Goal: Information Seeking & Learning: Learn about a topic

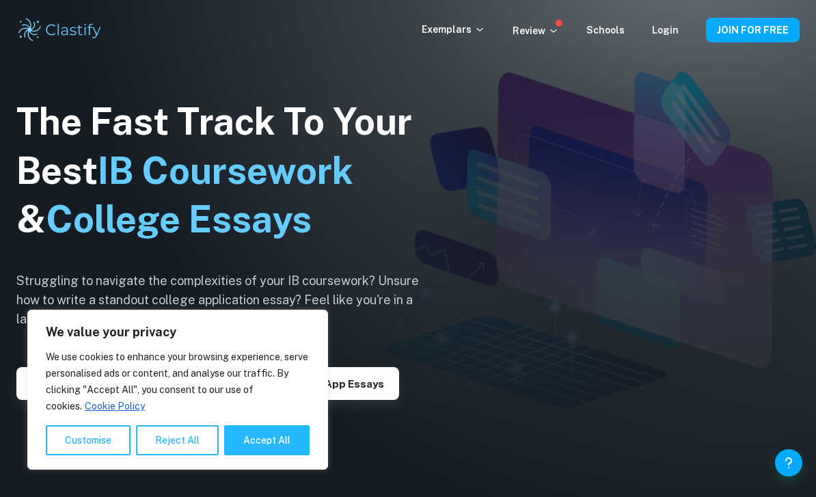
click at [669, 19] on div "Exemplars Review Schools Login JOIN FOR FREE" at bounding box center [408, 29] width 816 height 27
click at [652, 28] on div "Exemplars Review Schools Login" at bounding box center [564, 30] width 284 height 16
click at [658, 35] on link "Login" at bounding box center [665, 30] width 27 height 11
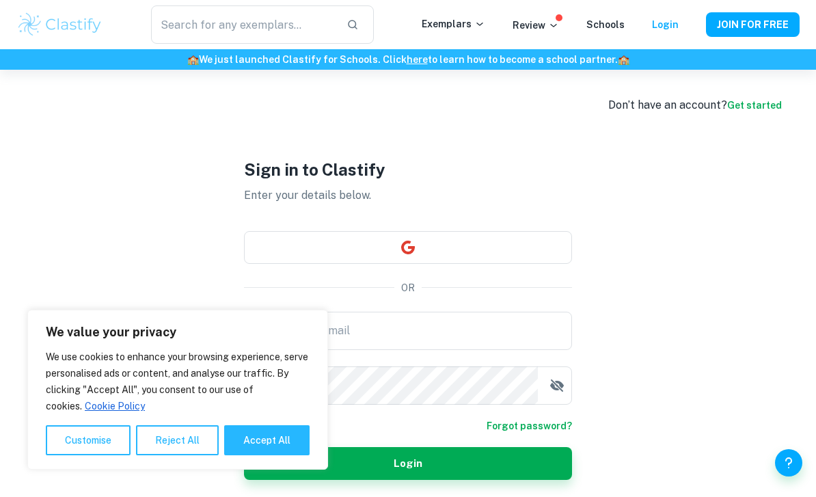
click at [451, 17] on p "Exemplars" at bounding box center [454, 23] width 64 height 15
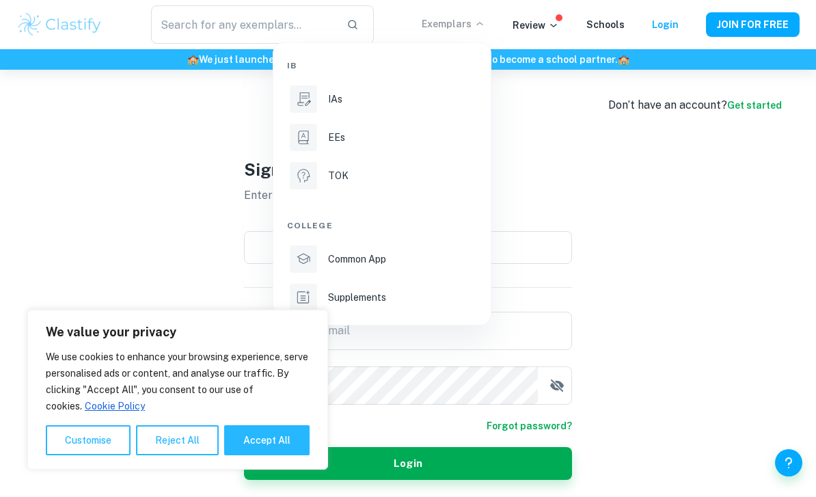
click at [415, 135] on div "EEs" at bounding box center [401, 137] width 146 height 15
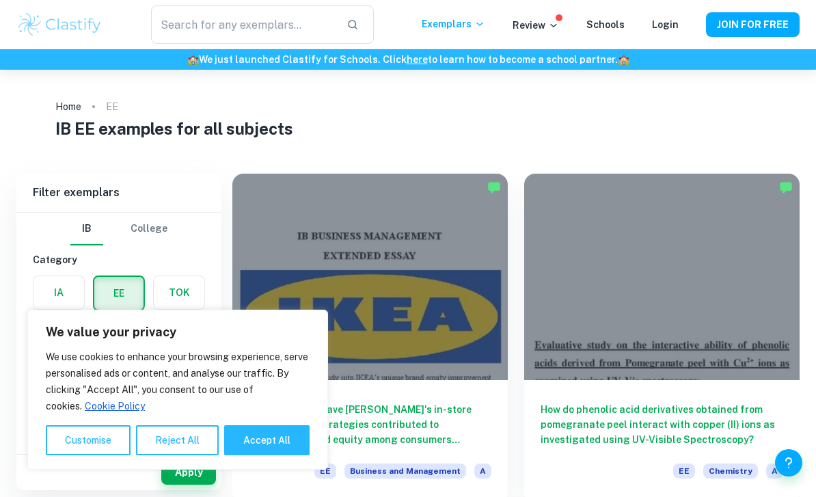
click at [465, 31] on p "Exemplars" at bounding box center [454, 23] width 64 height 15
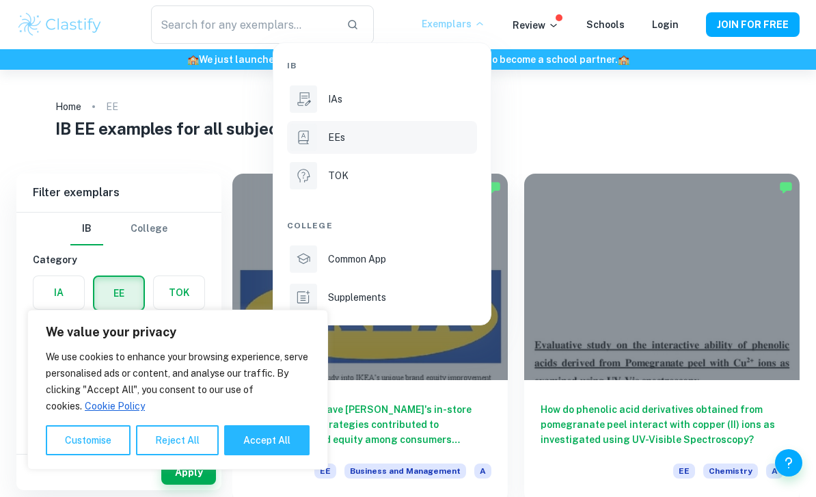
click at [411, 173] on div "TOK" at bounding box center [401, 175] width 146 height 15
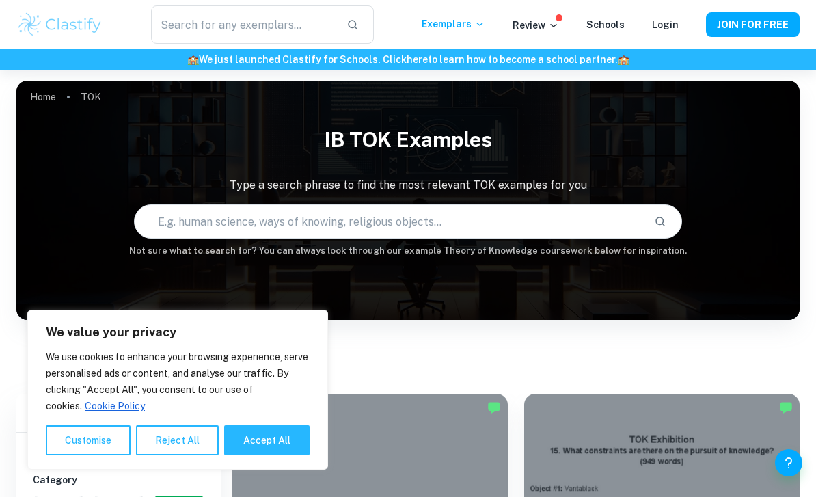
click at [99, 433] on button "Customise" at bounding box center [88, 440] width 85 height 30
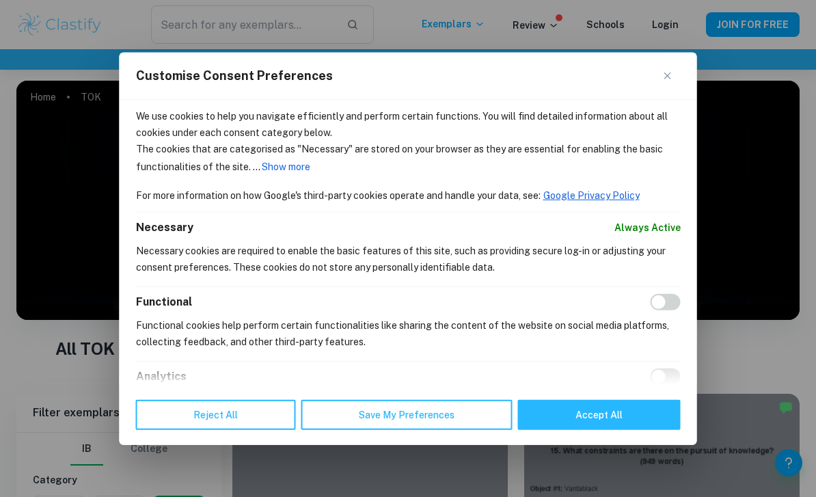
click at [634, 63] on div "Customise Consent Preferences" at bounding box center [409, 75] width 578 height 47
click at [676, 67] on button "Close" at bounding box center [672, 75] width 16 height 16
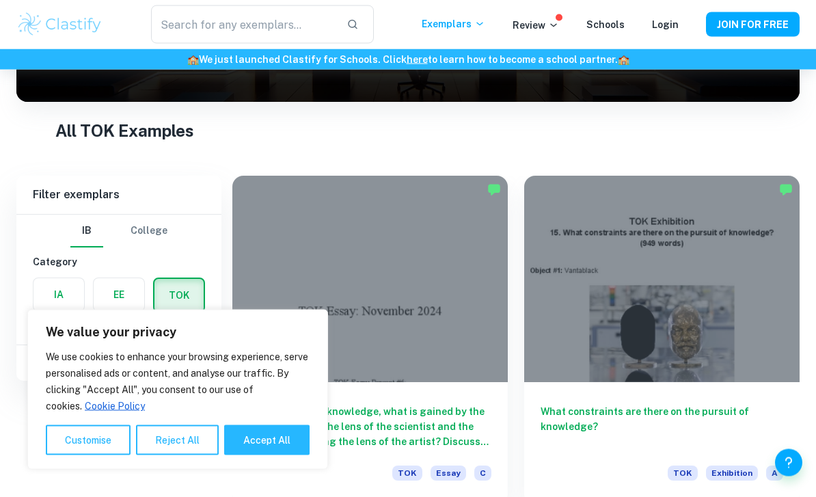
scroll to position [218, 0]
click at [189, 414] on p "We use cookies to enhance your browsing experience, serve personalised ads or c…" at bounding box center [178, 382] width 264 height 66
click at [197, 455] on button "Reject All" at bounding box center [177, 440] width 83 height 30
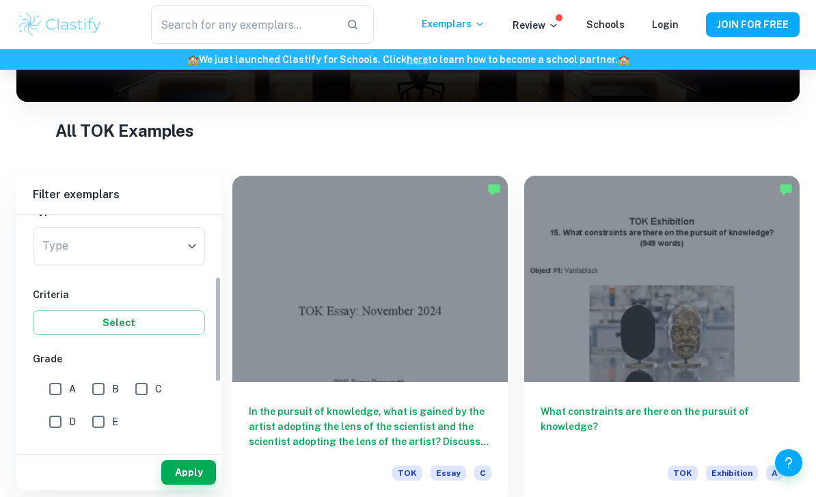
scroll to position [161, 0]
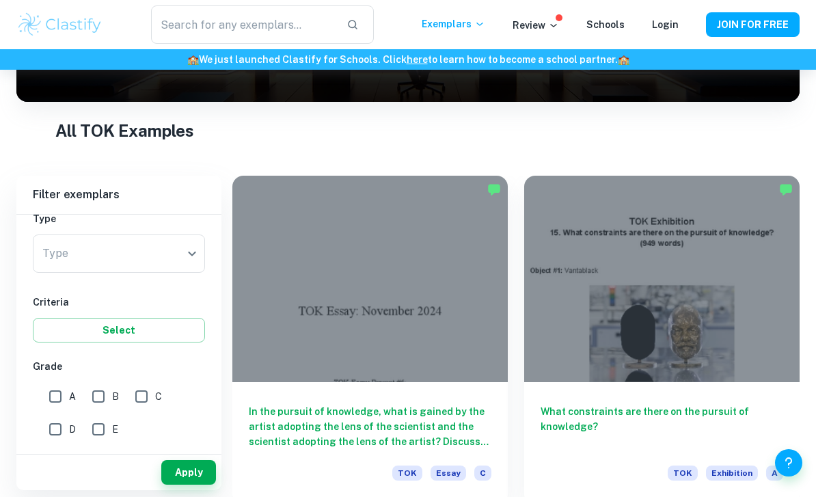
click at [55, 396] on input "A" at bounding box center [55, 396] width 27 height 27
checkbox input "true"
click at [167, 245] on body "We value your privacy We use cookies to enhance your browsing experience, serve…" at bounding box center [408, 100] width 816 height 497
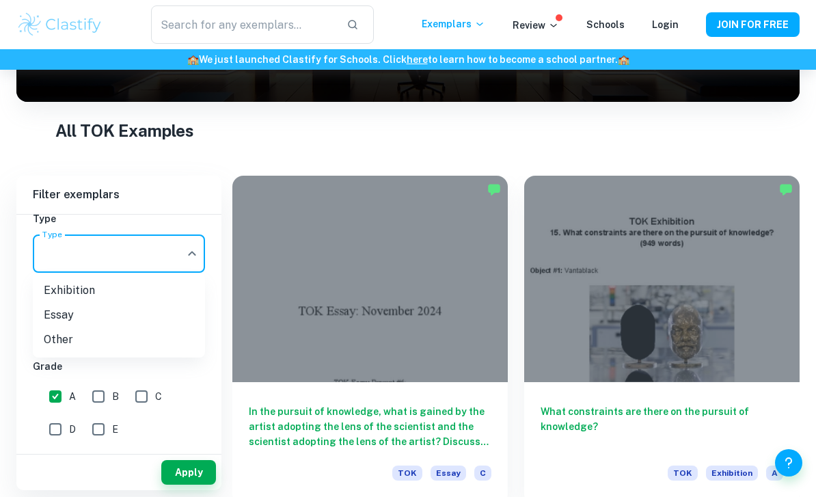
click at [178, 287] on li "Exhibition" at bounding box center [119, 290] width 172 height 25
type input "Exhibition"
click at [201, 485] on button "Apply" at bounding box center [188, 472] width 55 height 25
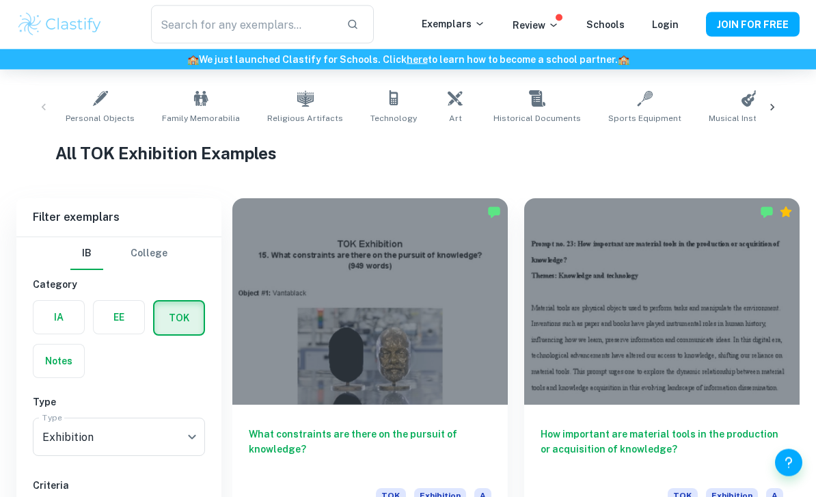
scroll to position [346, 0]
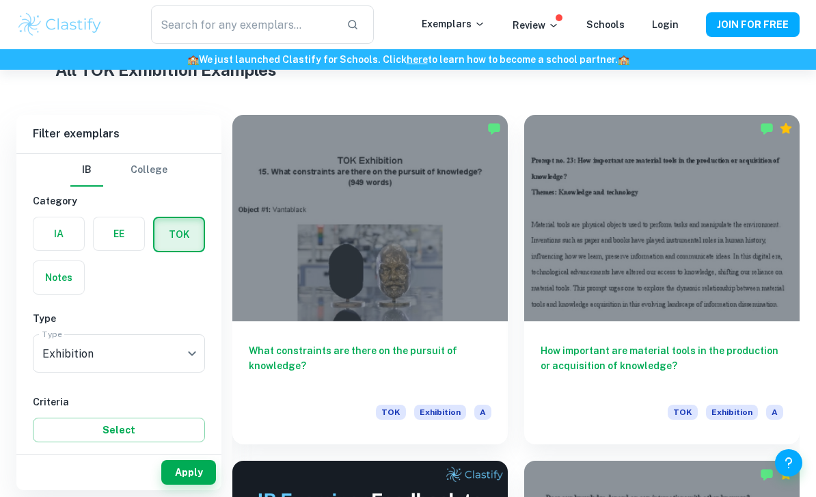
click at [435, 190] on div at bounding box center [369, 218] width 275 height 206
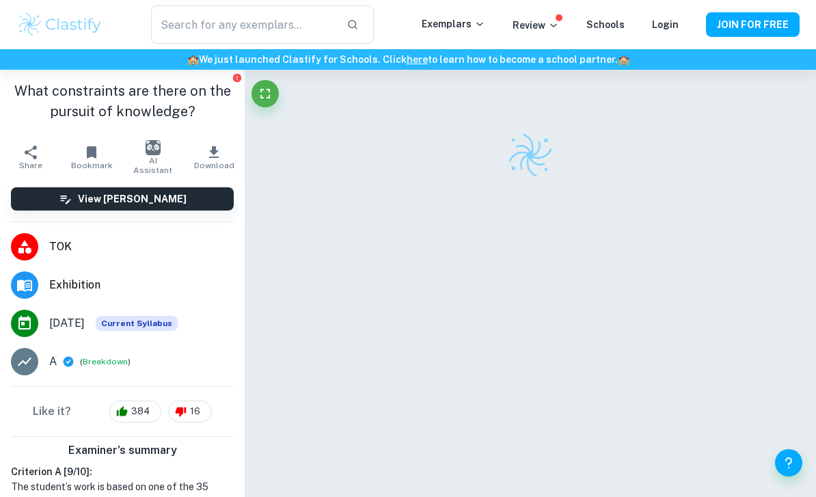
scroll to position [23, 0]
click at [690, 179] on div at bounding box center [530, 279] width 489 height 467
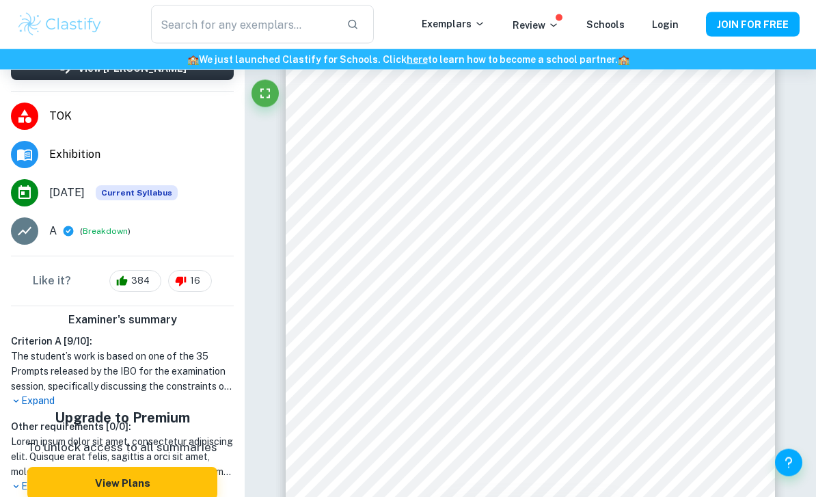
scroll to position [1528, 0]
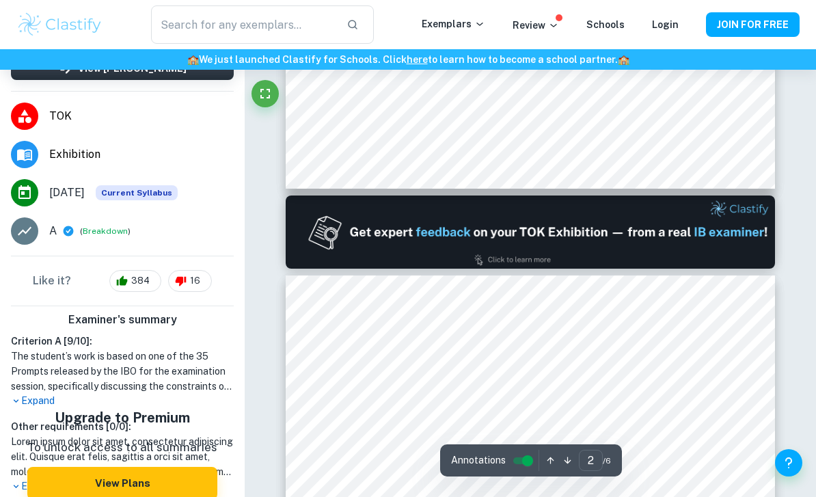
type input "1"
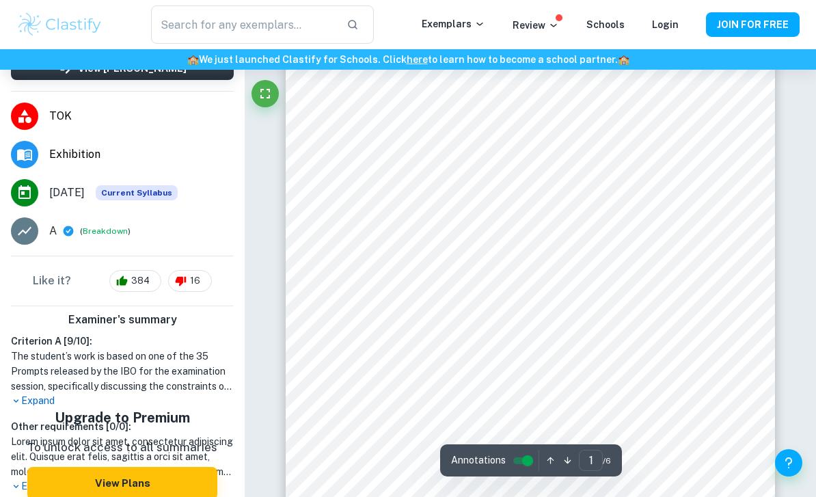
scroll to position [96, 0]
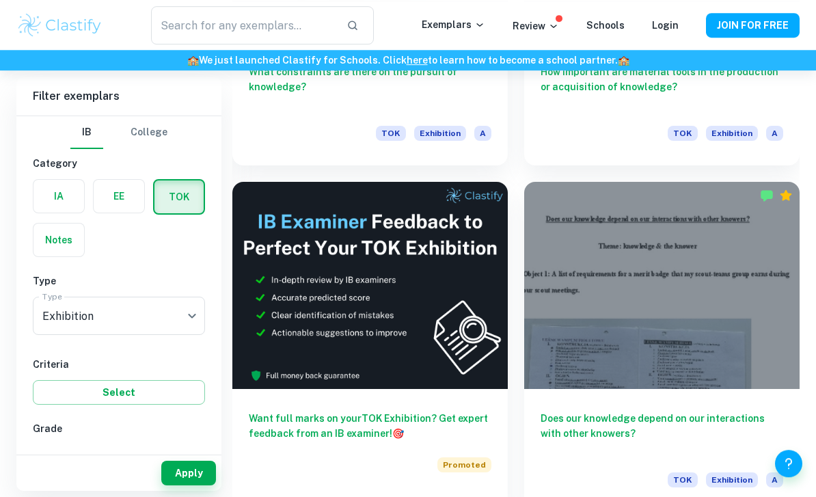
scroll to position [453, 0]
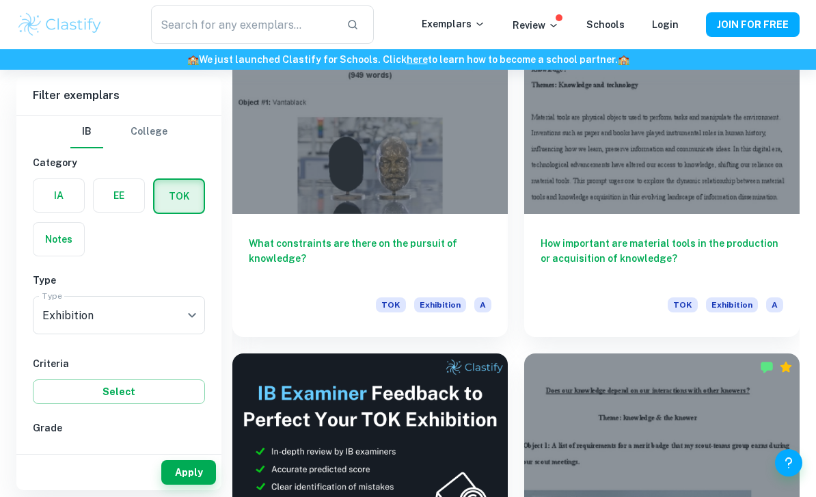
click at [660, 122] on div at bounding box center [661, 111] width 275 height 206
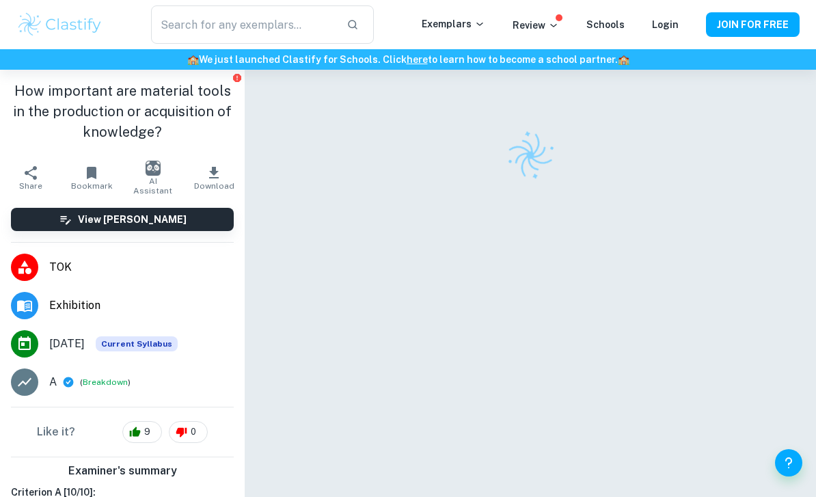
click at [668, 126] on div at bounding box center [530, 303] width 489 height 467
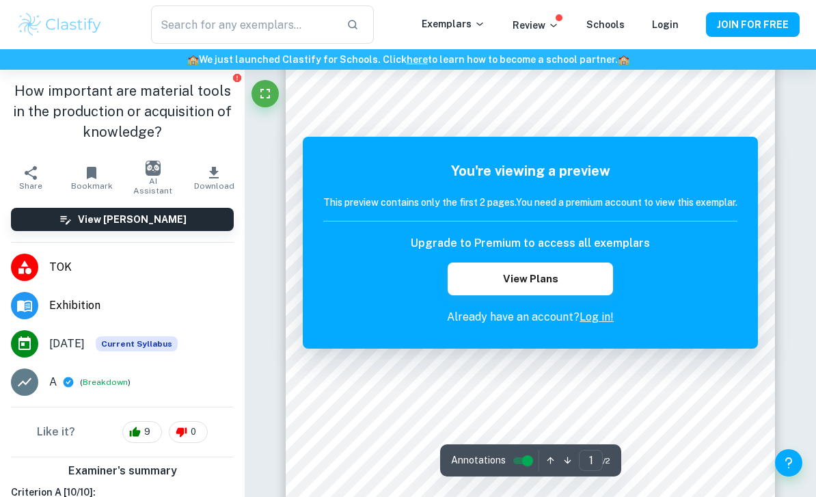
scroll to position [31, 0]
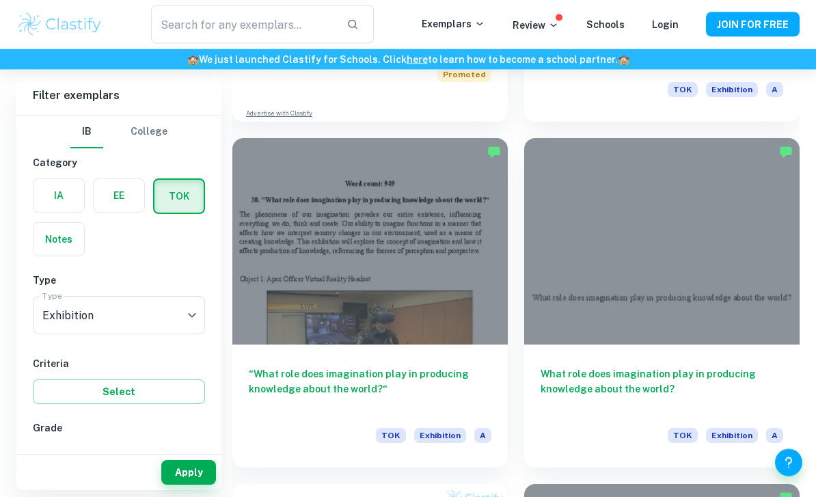
scroll to position [12102, 0]
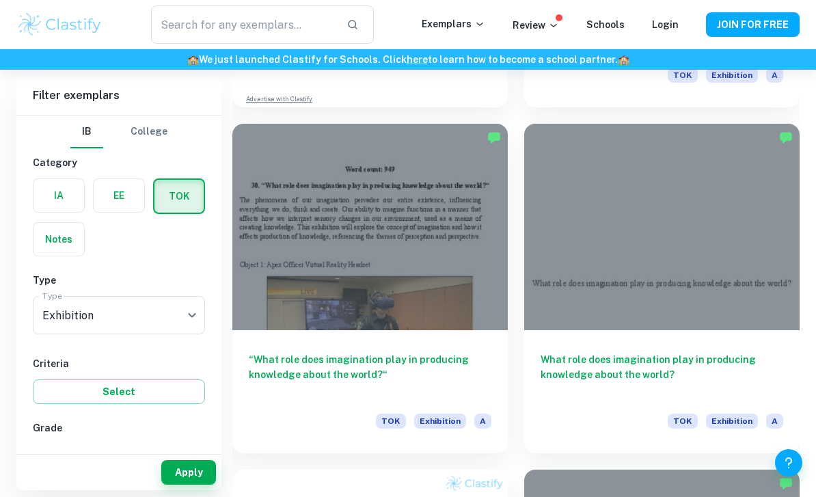
click at [472, 199] on div at bounding box center [369, 227] width 275 height 206
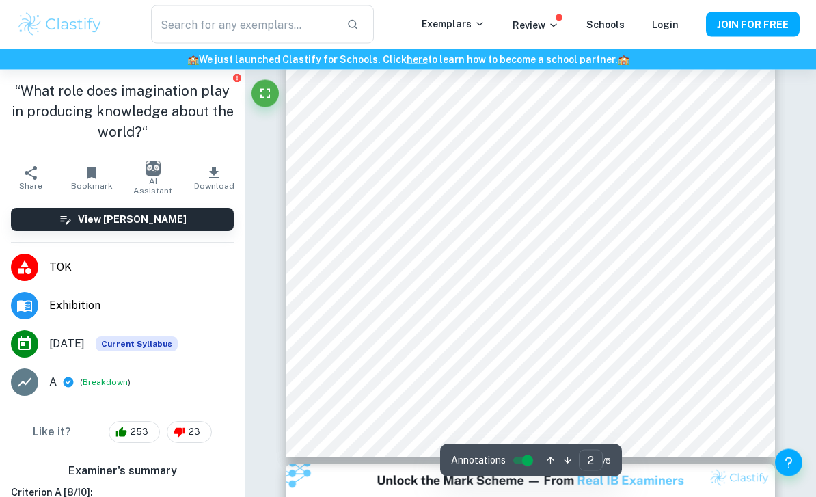
scroll to position [1096, 0]
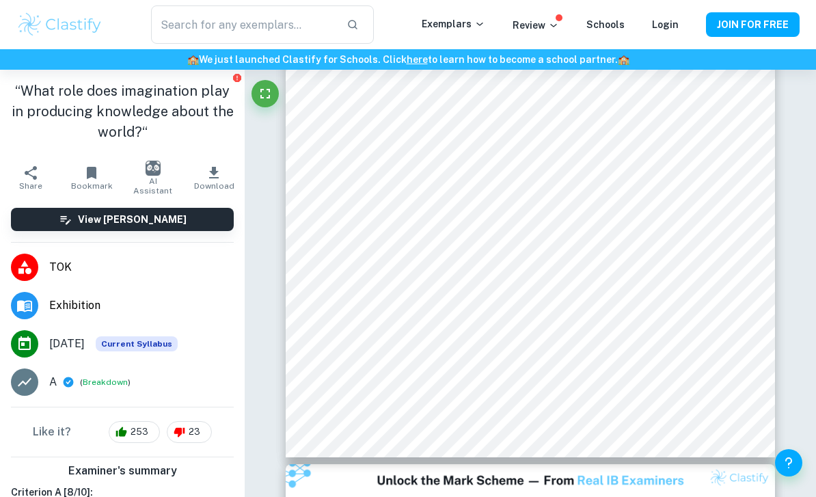
click at [25, 100] on h1 "“What role does imagination play in producing knowledge about the world?“" at bounding box center [122, 112] width 223 height 62
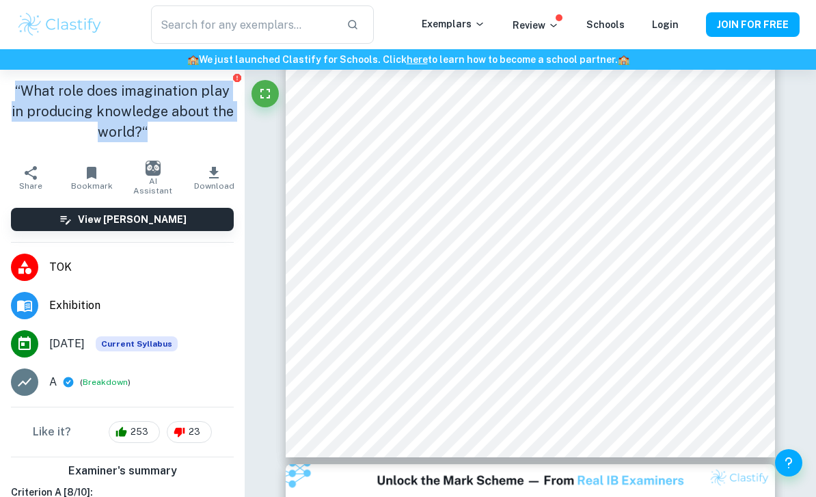
copy h1 "“What role does imagination play in producing knowledge about the world?“"
click at [62, 154] on div "“What role does imagination play in producing knowledge about the world?“" at bounding box center [122, 114] width 245 height 89
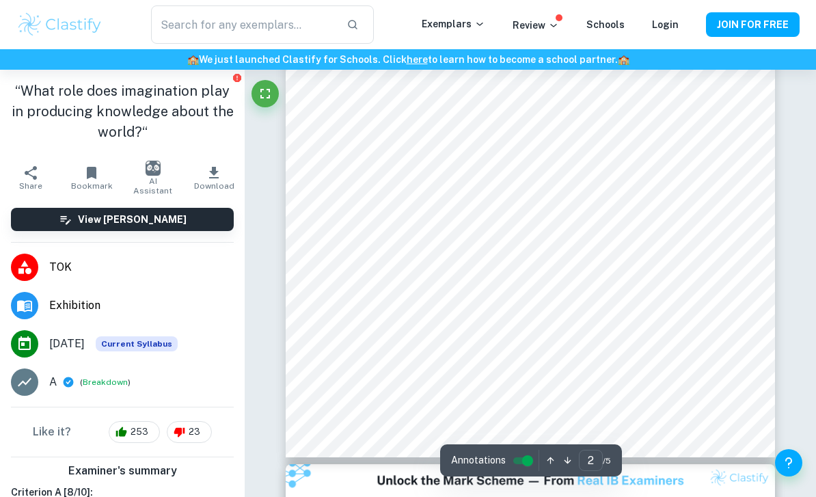
type input "2"
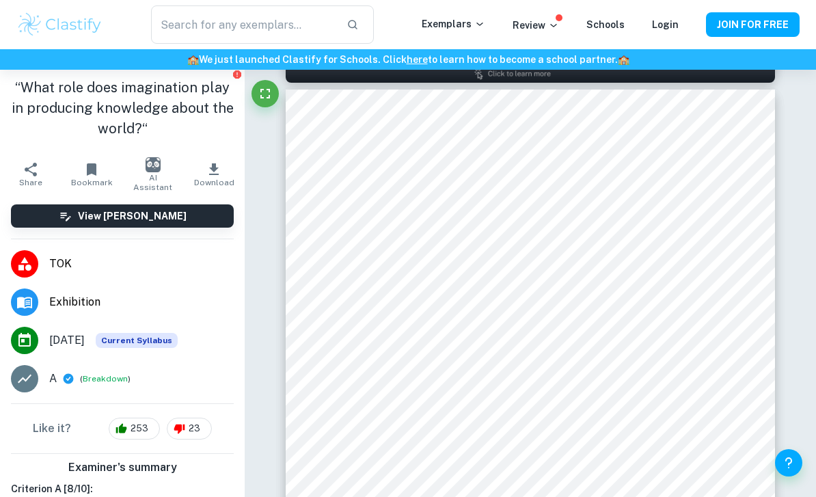
scroll to position [4, 0]
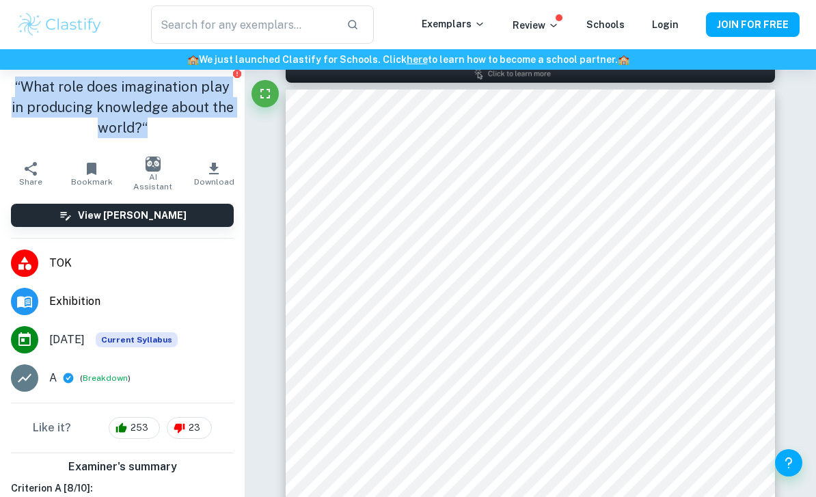
copy h1 "“What role does imagination play in producing knowledge about the world?“"
click at [208, 30] on input "text" at bounding box center [243, 24] width 185 height 38
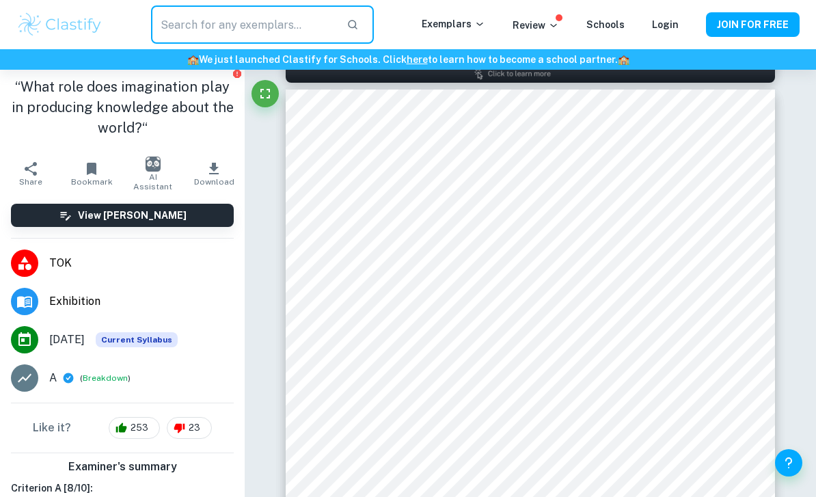
paste input "“What role does imagination play in producing knowledge about the world?“"
type input "“What role does imagination play in producing knowledge about the world?“"
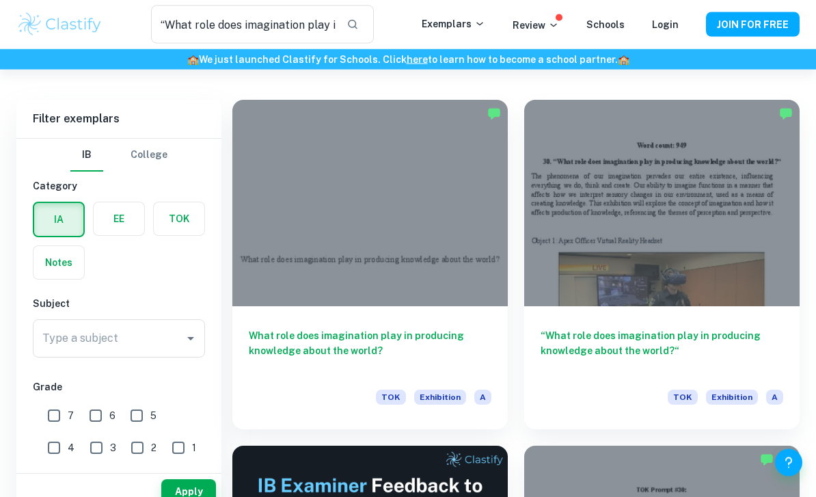
scroll to position [74, 0]
click at [182, 225] on label "button" at bounding box center [179, 218] width 51 height 33
click at [0, 0] on input "radio" at bounding box center [0, 0] width 0 height 0
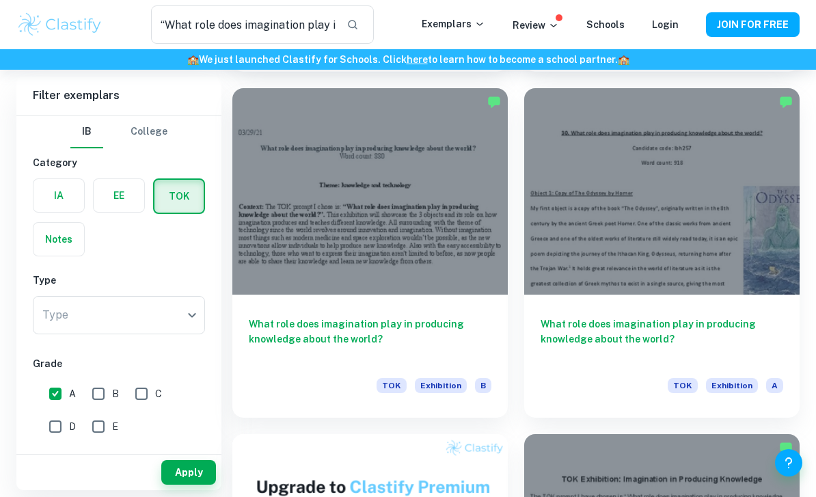
scroll to position [777, 0]
click at [745, 283] on div at bounding box center [661, 192] width 275 height 206
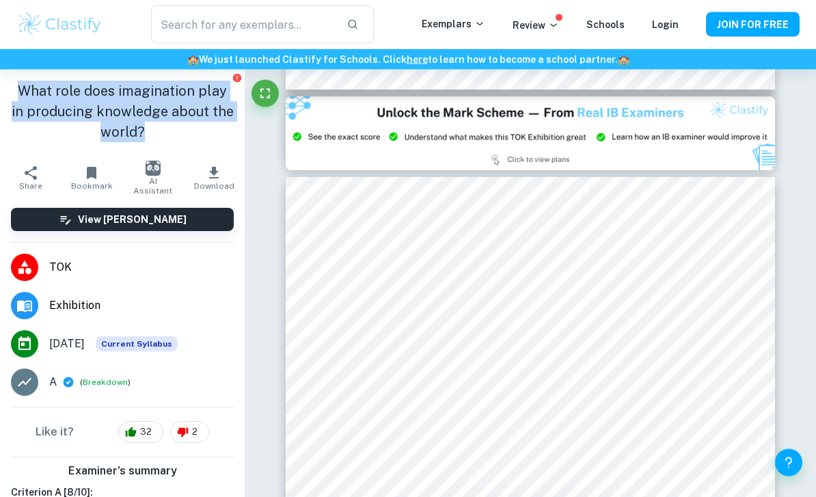
scroll to position [1348, 0]
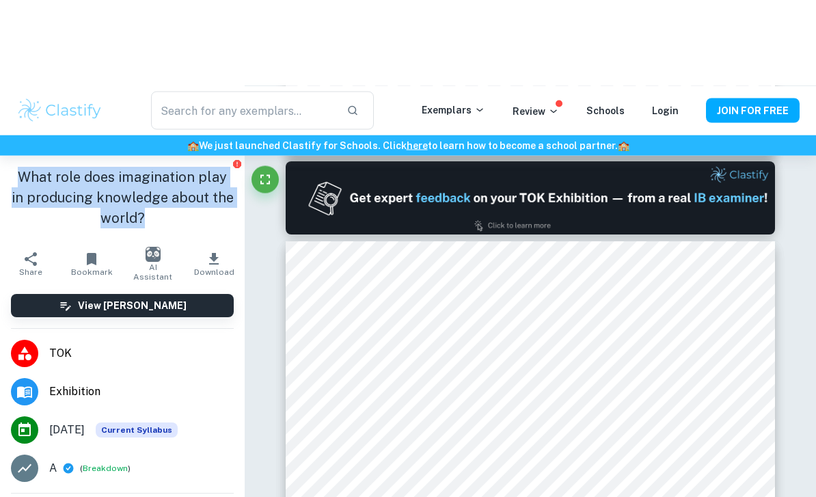
type input "1"
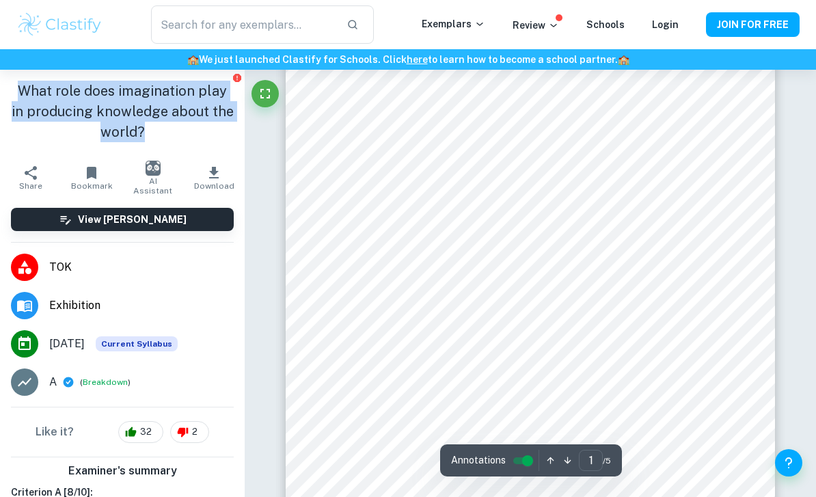
scroll to position [106, 0]
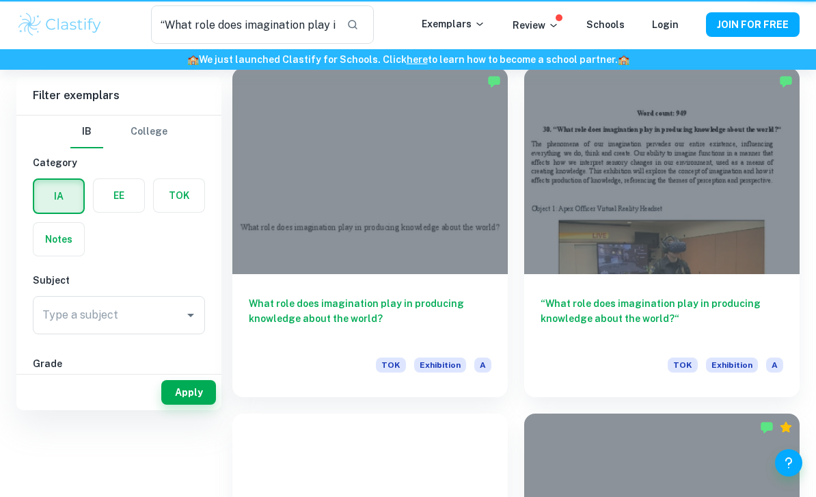
type input "“What role does imagination play in producing knowledge about the world?“"
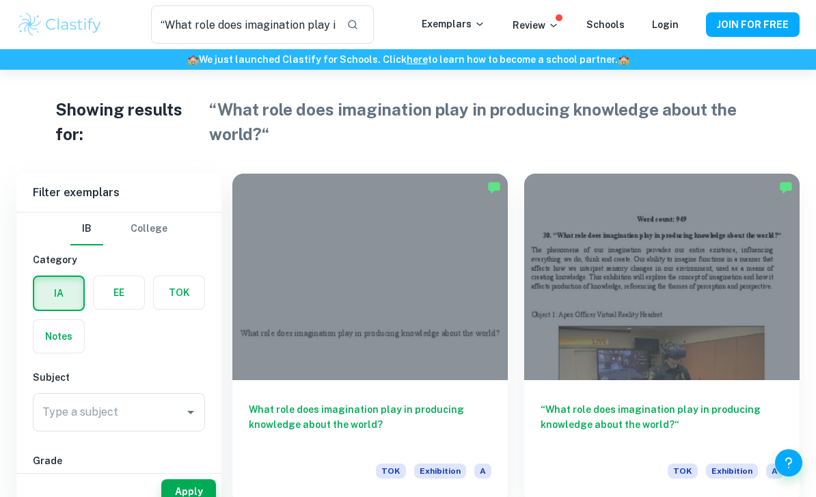
click at [394, 307] on div at bounding box center [369, 277] width 275 height 206
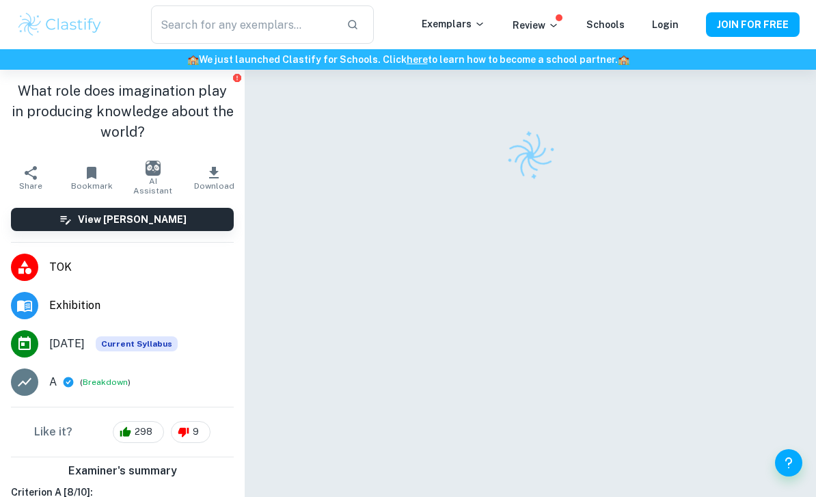
click at [699, 362] on div at bounding box center [530, 303] width 489 height 467
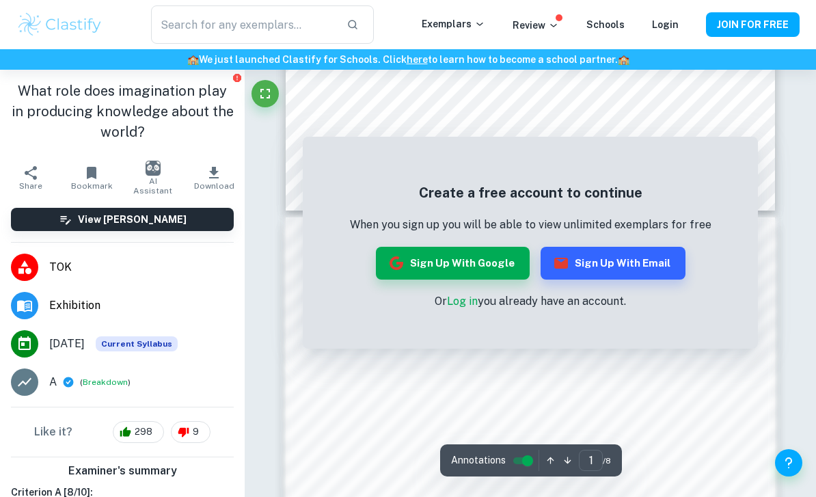
scroll to position [457, 0]
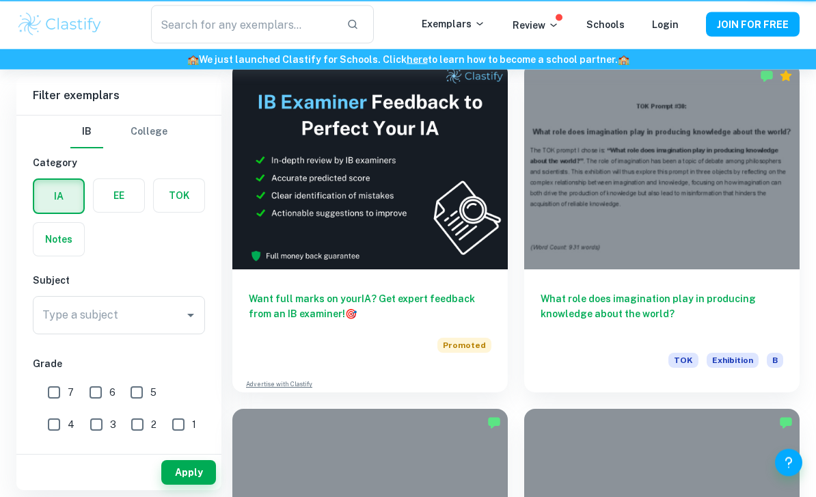
type input "“What role does imagination play in producing knowledge about the world?“"
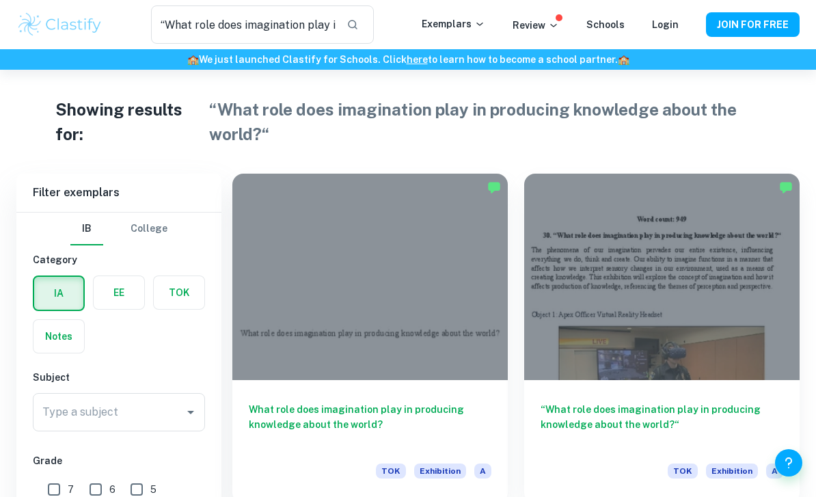
scroll to position [40, 0]
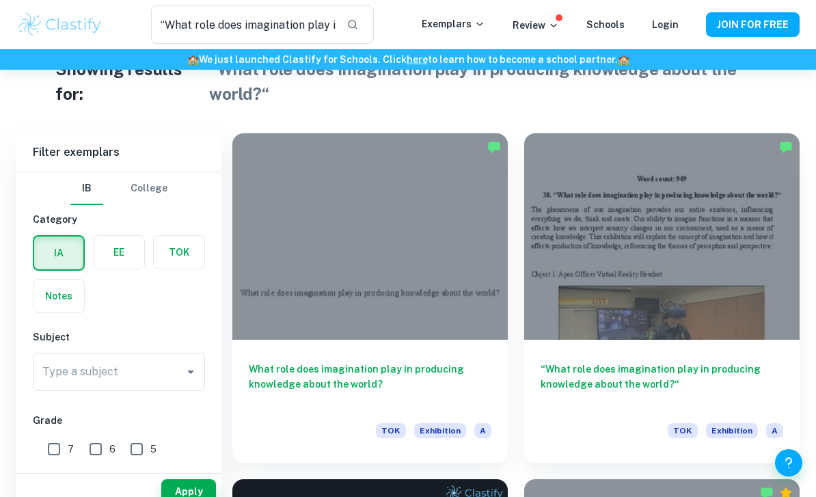
click at [707, 304] on div at bounding box center [661, 236] width 275 height 206
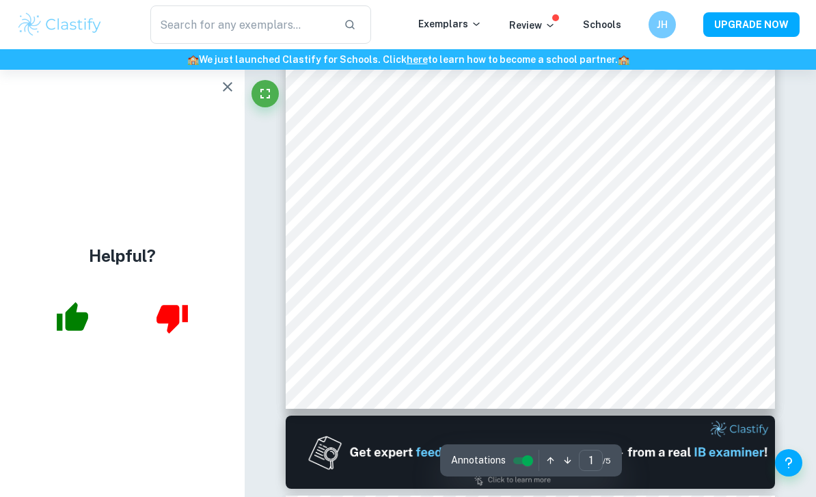
scroll to position [320, 0]
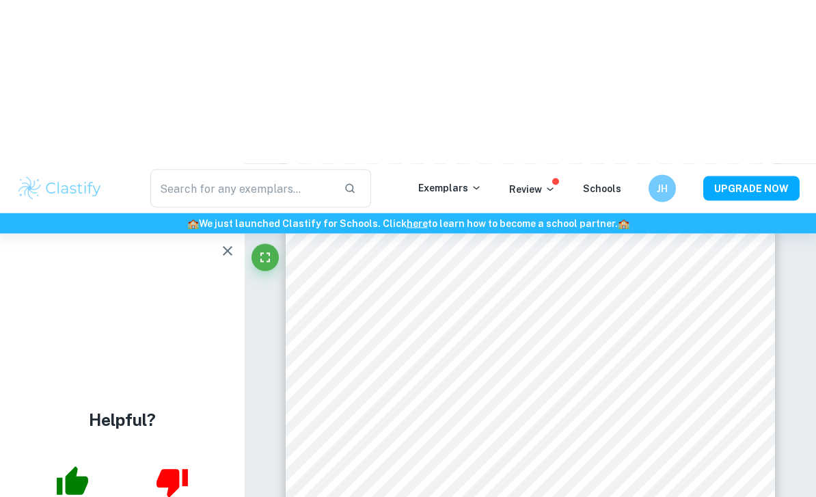
type input "2"
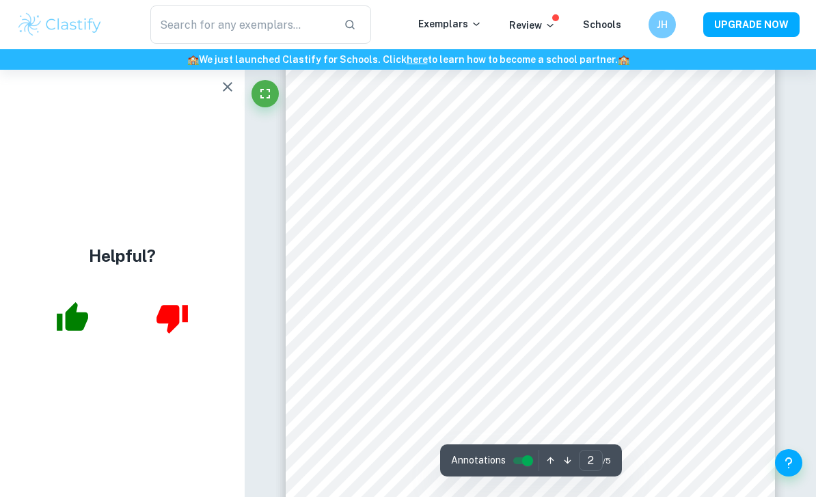
scroll to position [932, 0]
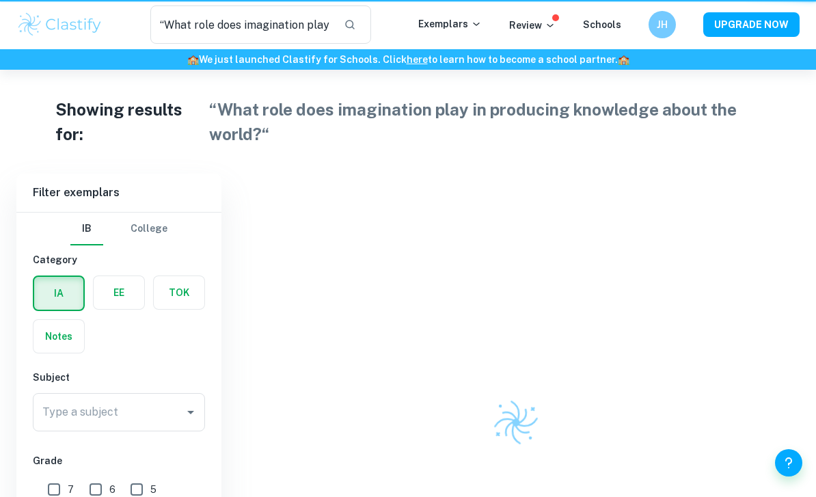
type input "“What role does imagination play in producing knowledge about the world?“"
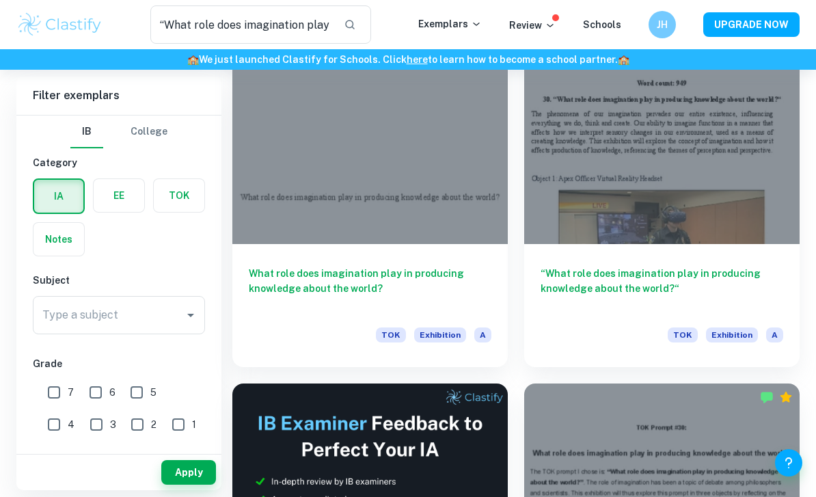
scroll to position [135, 0]
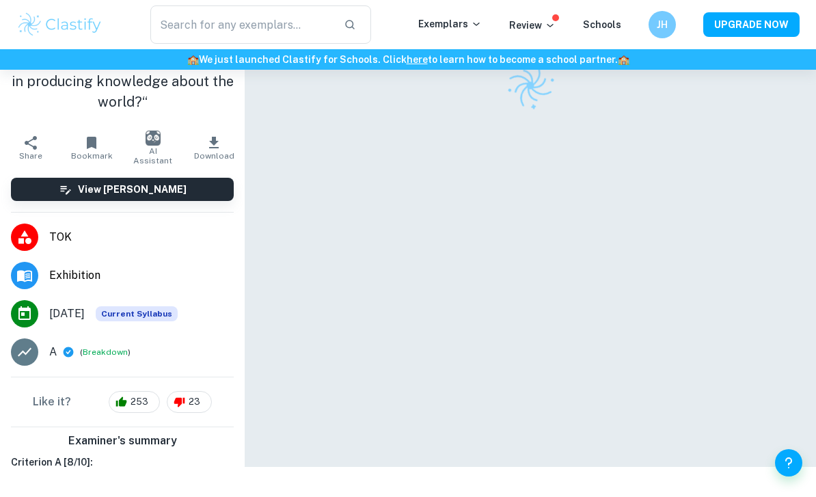
scroll to position [68, 0]
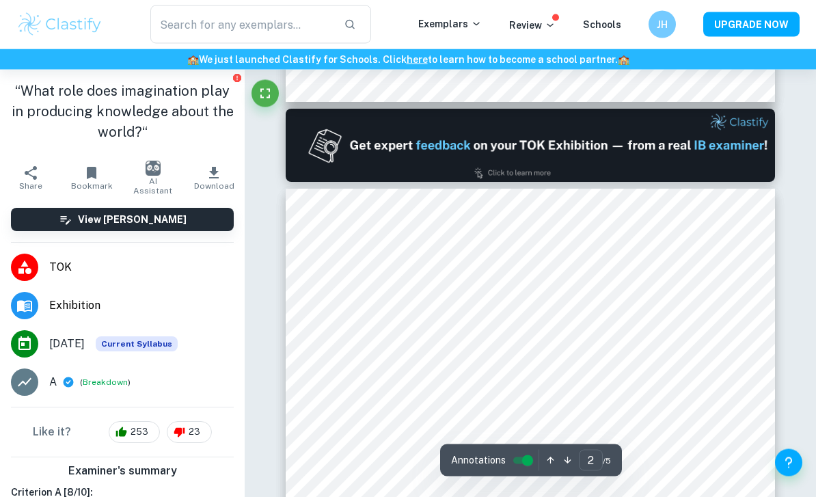
type input "1"
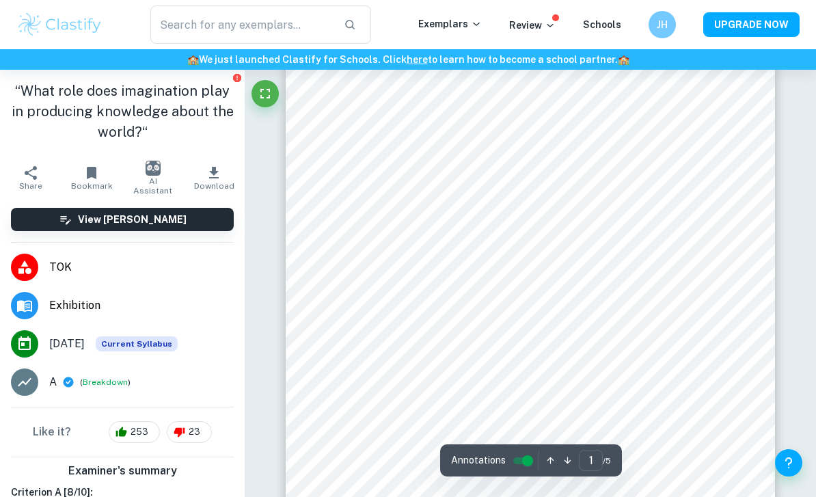
scroll to position [53, 0]
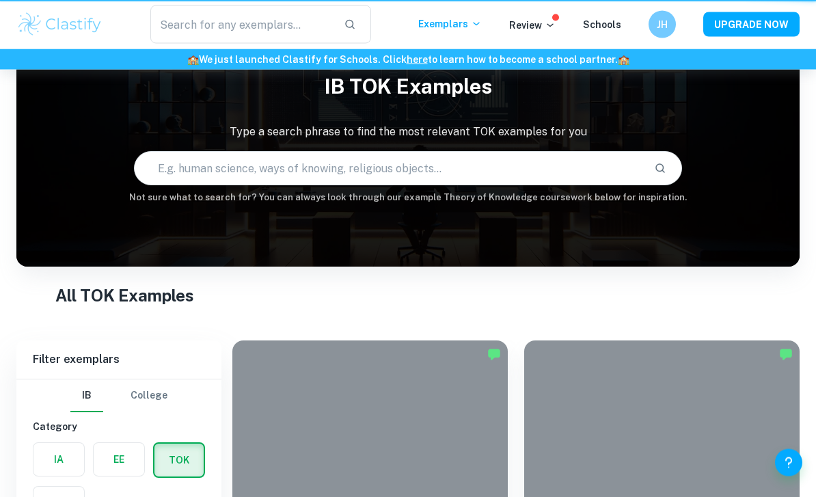
scroll to position [132, 0]
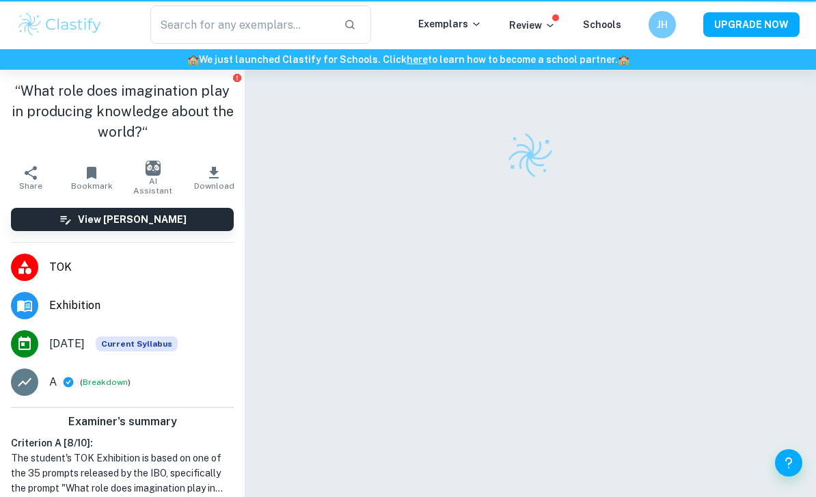
scroll to position [10, 0]
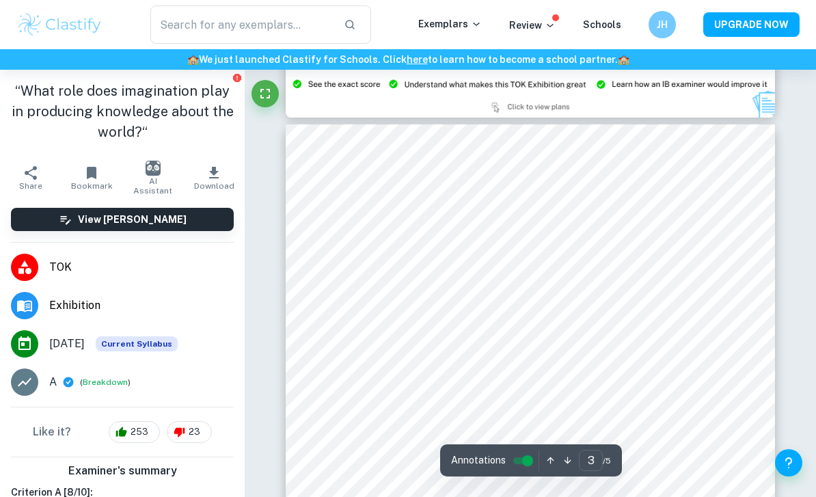
type input "2"
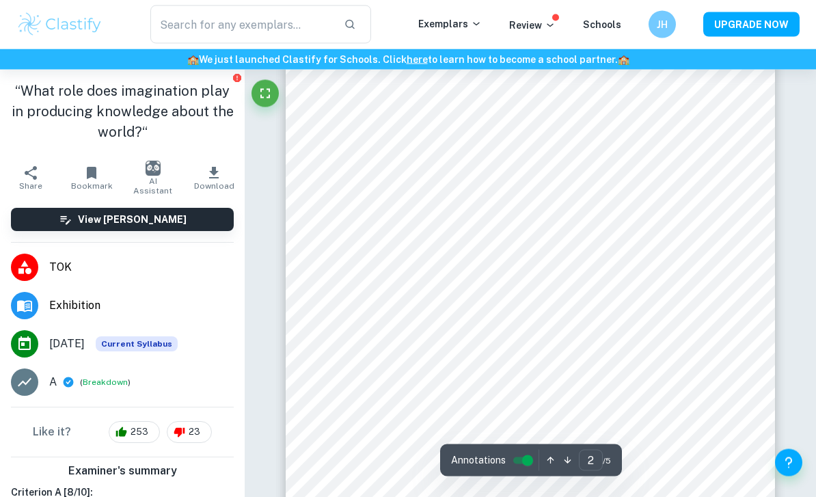
scroll to position [919, 0]
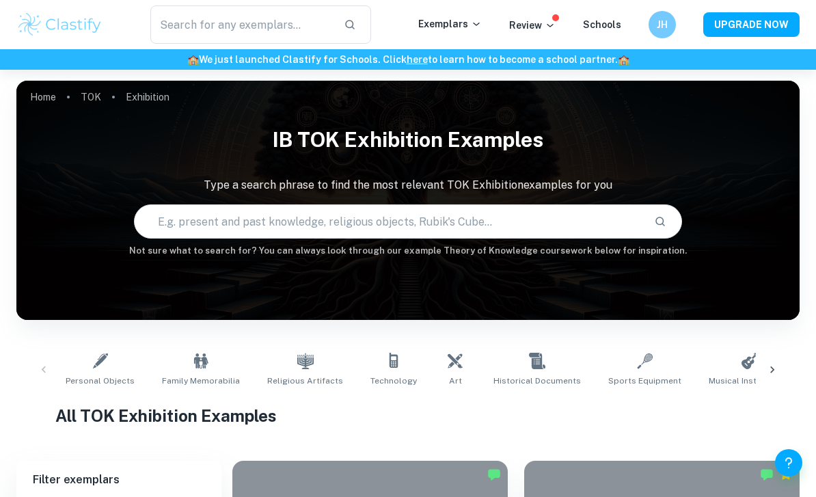
click at [306, 29] on input "text" at bounding box center [241, 24] width 182 height 38
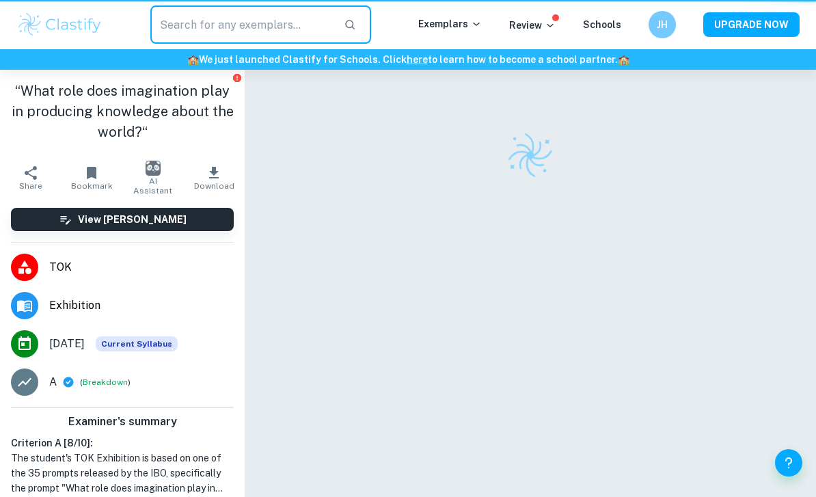
scroll to position [81, 0]
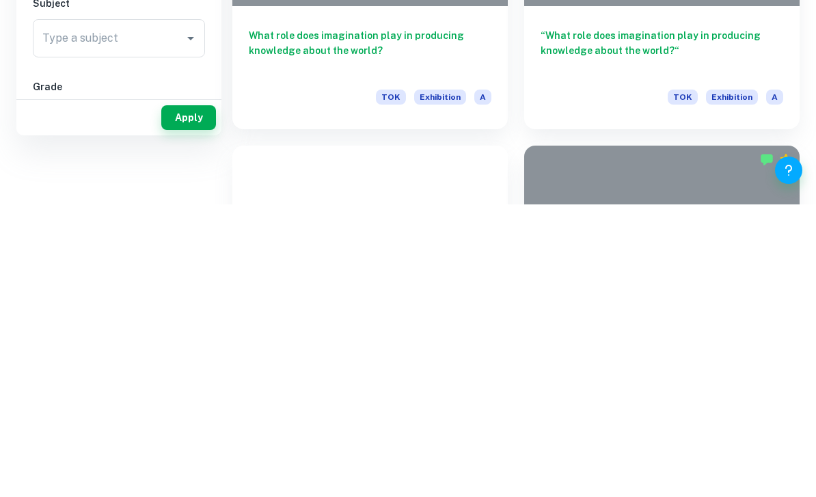
type input "“What role does imagination play in producing knowledge about the world?“"
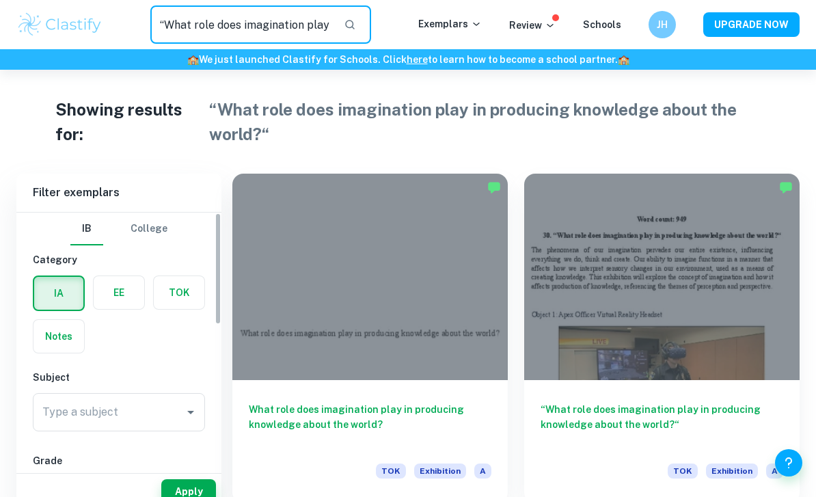
click at [167, 293] on label "button" at bounding box center [179, 292] width 51 height 33
click at [0, 0] on input "radio" at bounding box center [0, 0] width 0 height 0
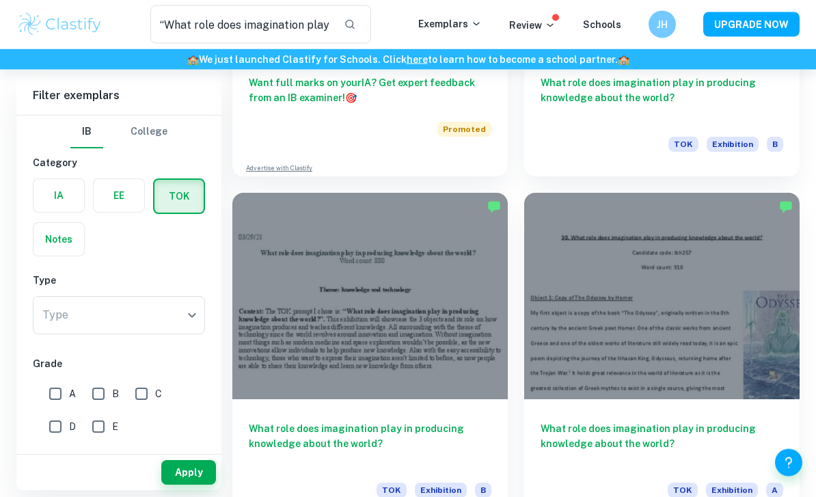
scroll to position [673, 0]
click at [700, 388] on div at bounding box center [661, 296] width 275 height 206
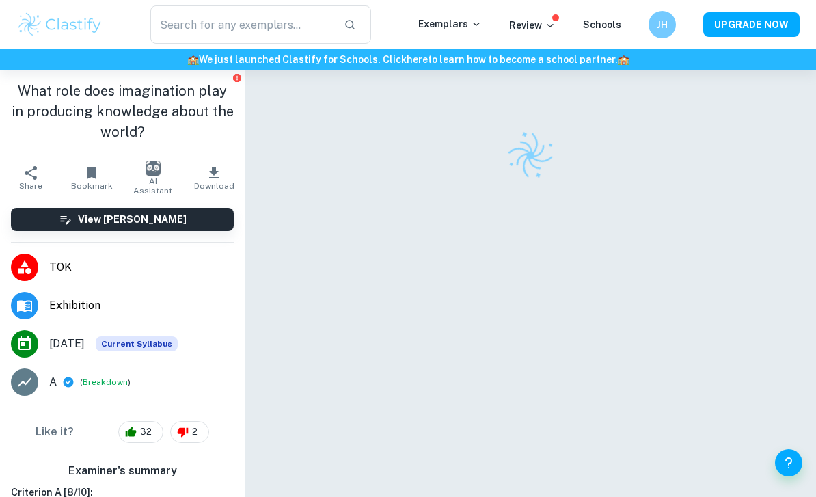
click at [697, 403] on div at bounding box center [530, 303] width 489 height 467
click at [682, 386] on div at bounding box center [530, 303] width 489 height 467
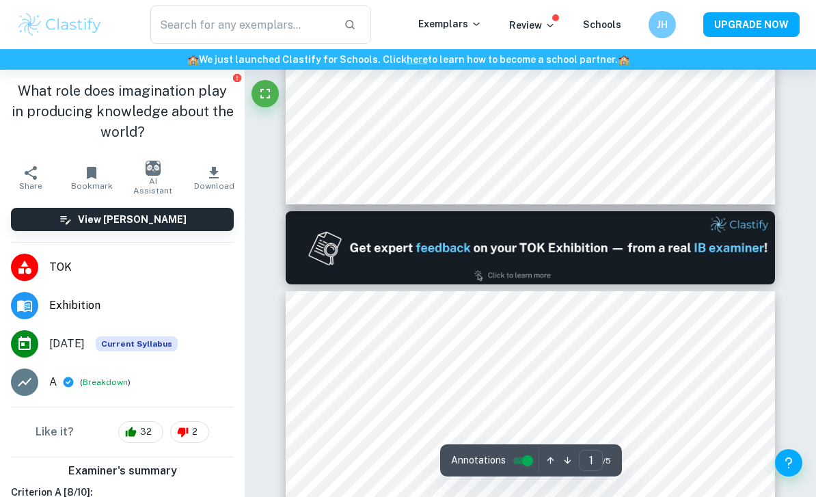
type input "2"
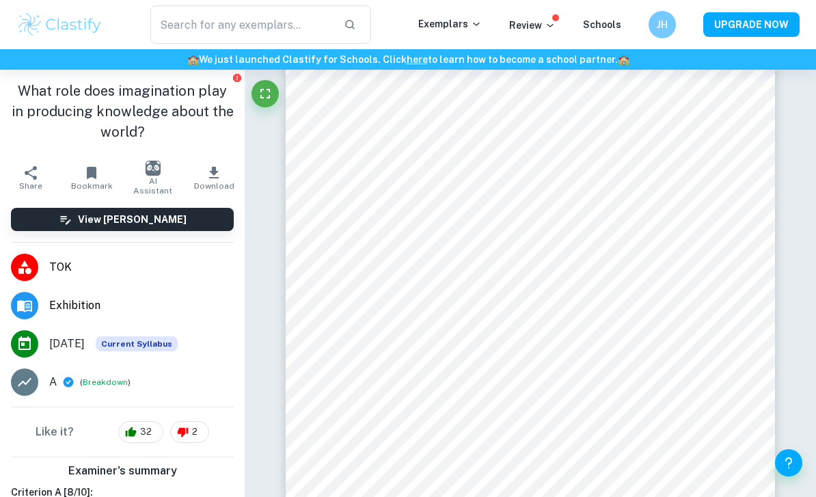
scroll to position [803, 0]
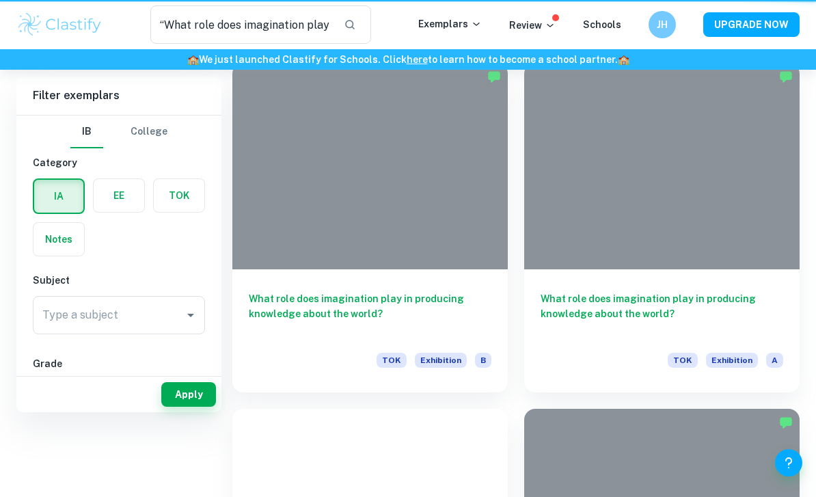
type input "“What role does imagination play in producing knowledge about the world?“"
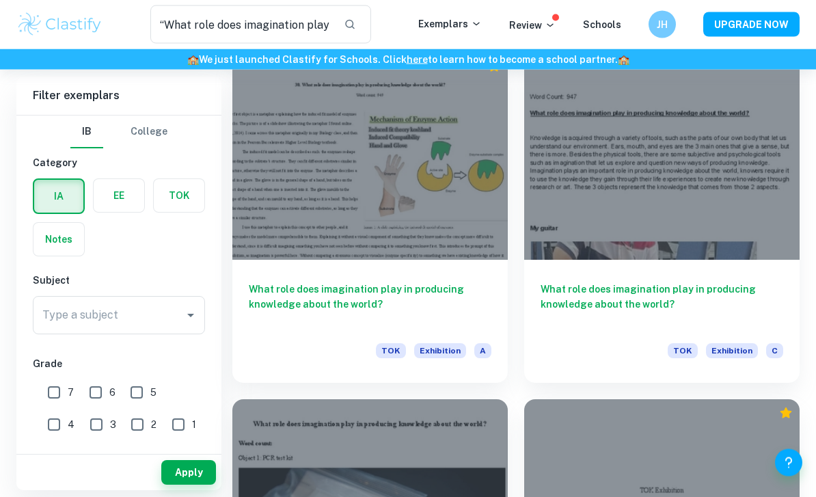
scroll to position [1851, 0]
click at [459, 250] on div at bounding box center [369, 156] width 275 height 206
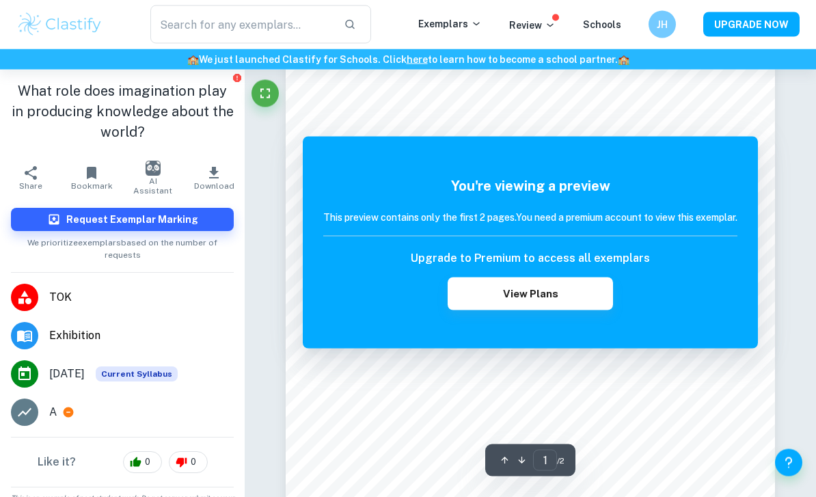
scroll to position [95, 0]
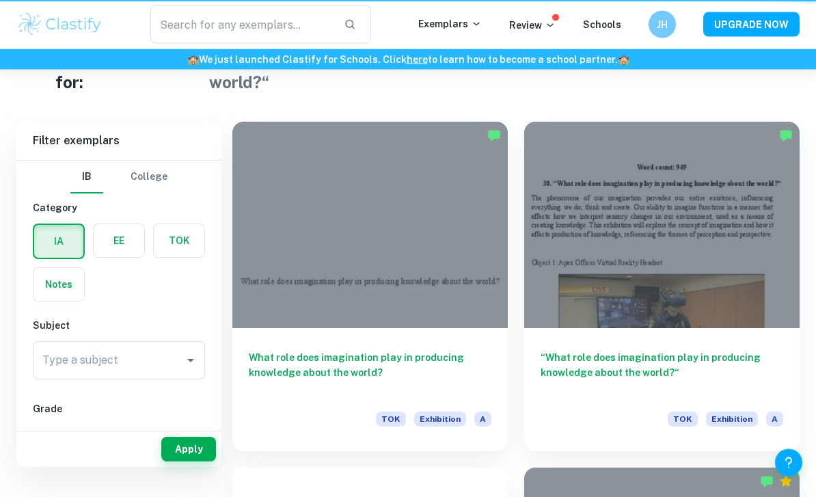
type input "“What role does imagination play in producing knowledge about the world?“"
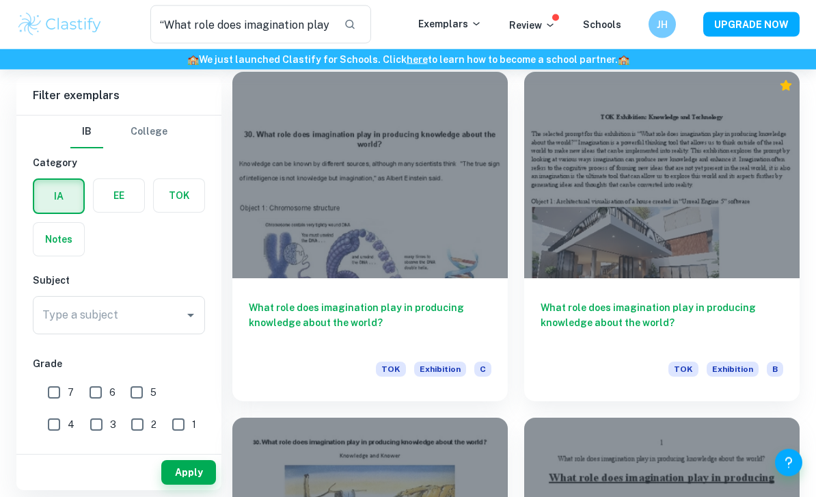
scroll to position [2524, 0]
click at [414, 267] on div at bounding box center [369, 175] width 275 height 206
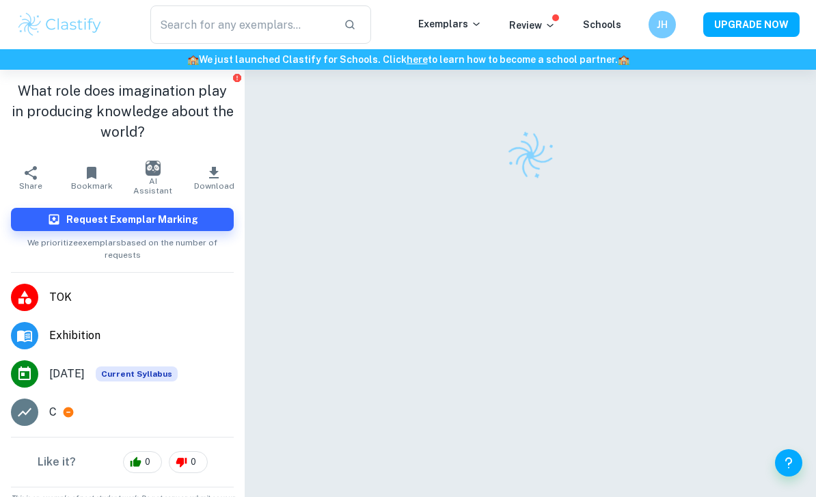
click at [685, 406] on div at bounding box center [530, 303] width 489 height 467
click at [677, 392] on div at bounding box center [530, 303] width 489 height 467
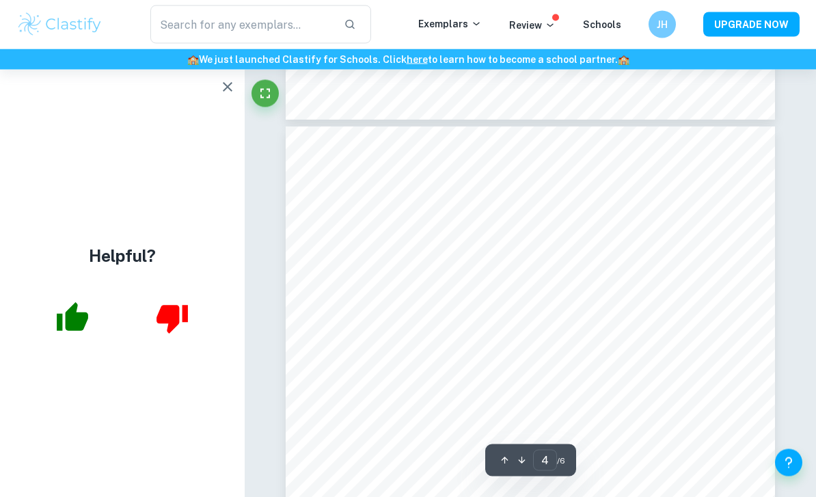
scroll to position [2315, 0]
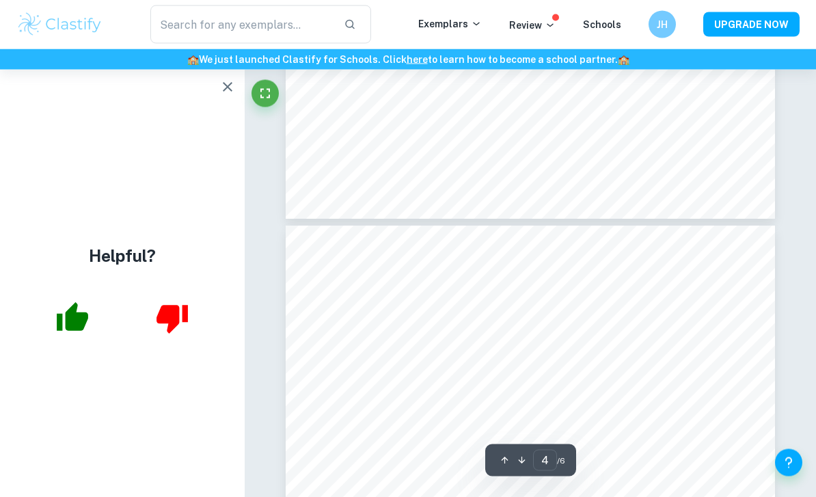
type input "3"
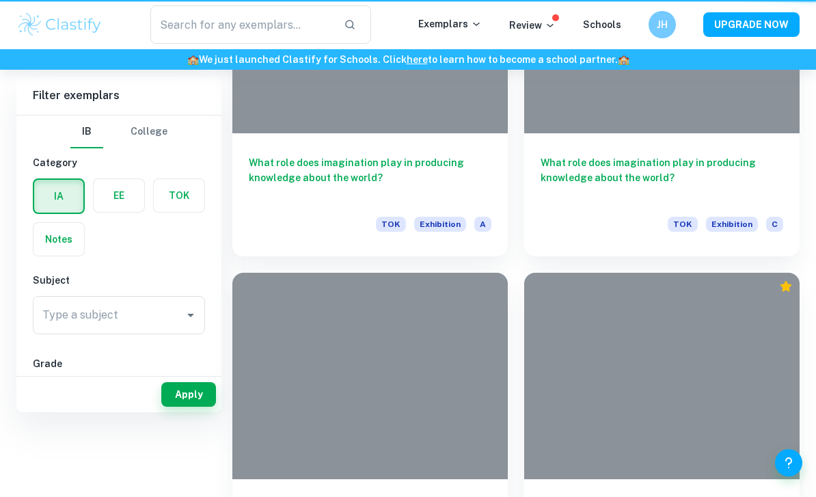
type input "“What role does imagination play in producing knowledge about the world?“"
